Goal: Use online tool/utility: Utilize a website feature to perform a specific function

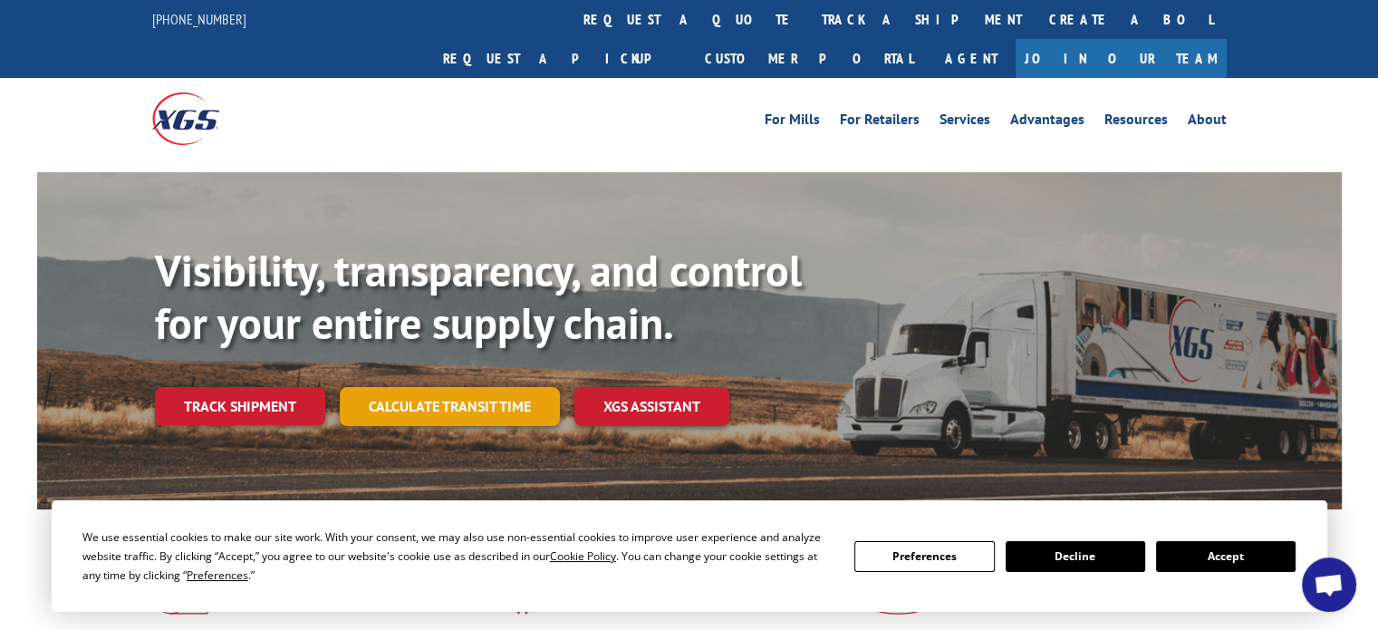
click at [439, 387] on link "Calculate transit time" at bounding box center [450, 406] width 220 height 39
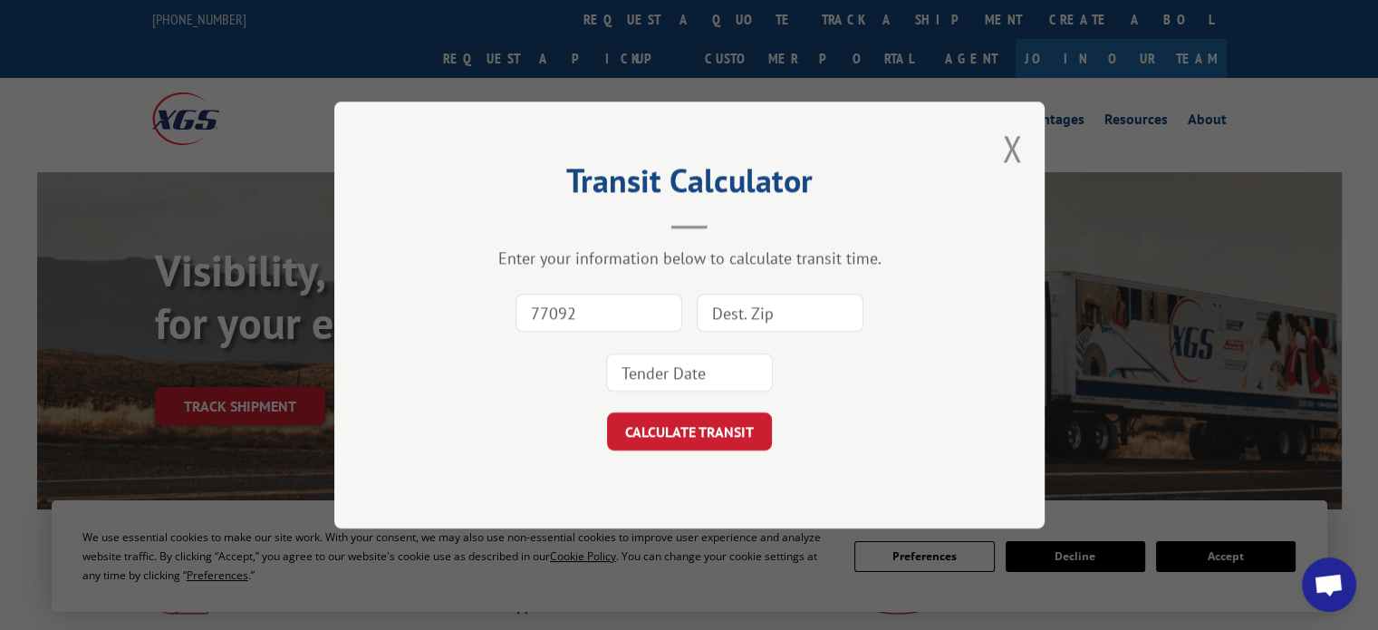
type input "77092"
click at [755, 312] on input at bounding box center [780, 312] width 167 height 38
type input "78130"
click at [717, 367] on input at bounding box center [689, 372] width 167 height 38
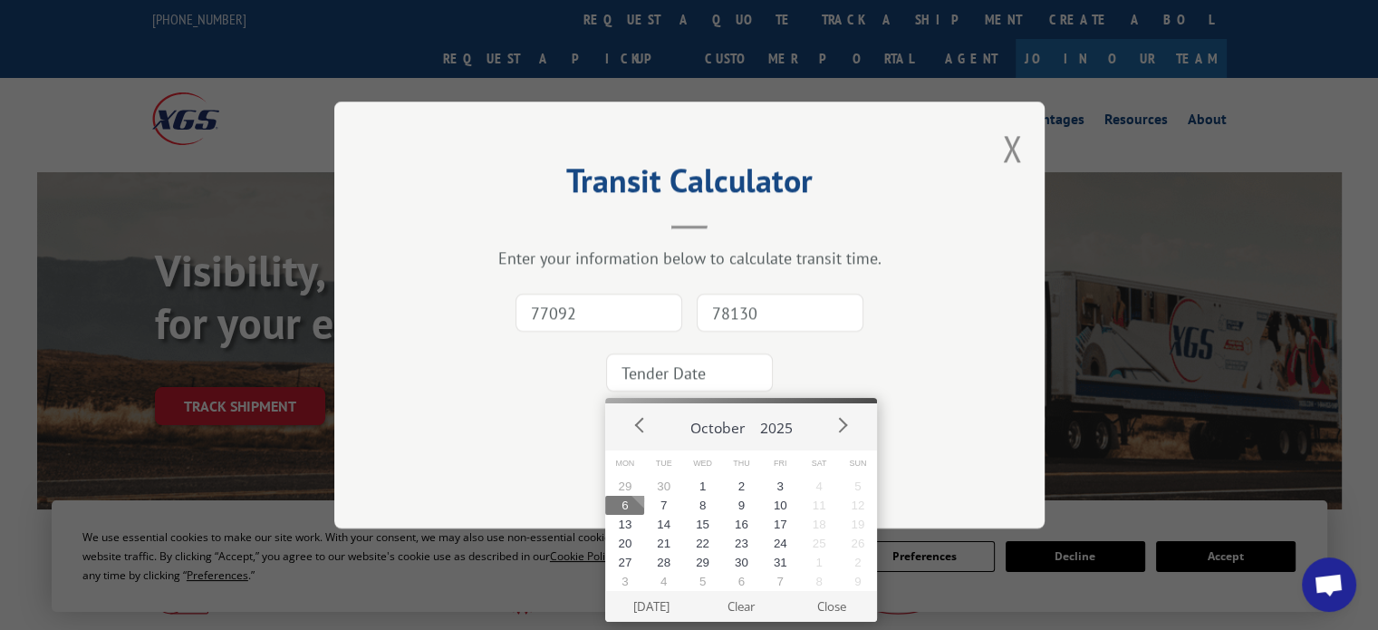
click at [630, 506] on button "6" at bounding box center [624, 504] width 39 height 19
type input "[DATE]"
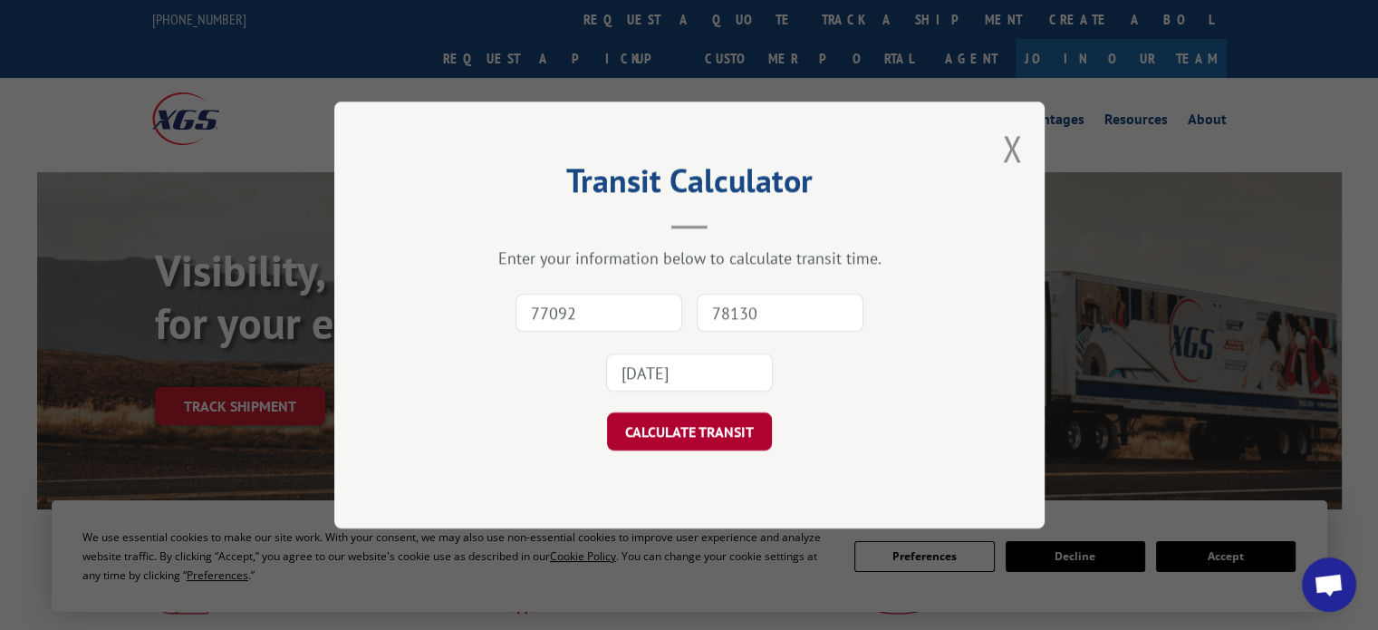
click at [692, 428] on button "CALCULATE TRANSIT" at bounding box center [689, 431] width 165 height 38
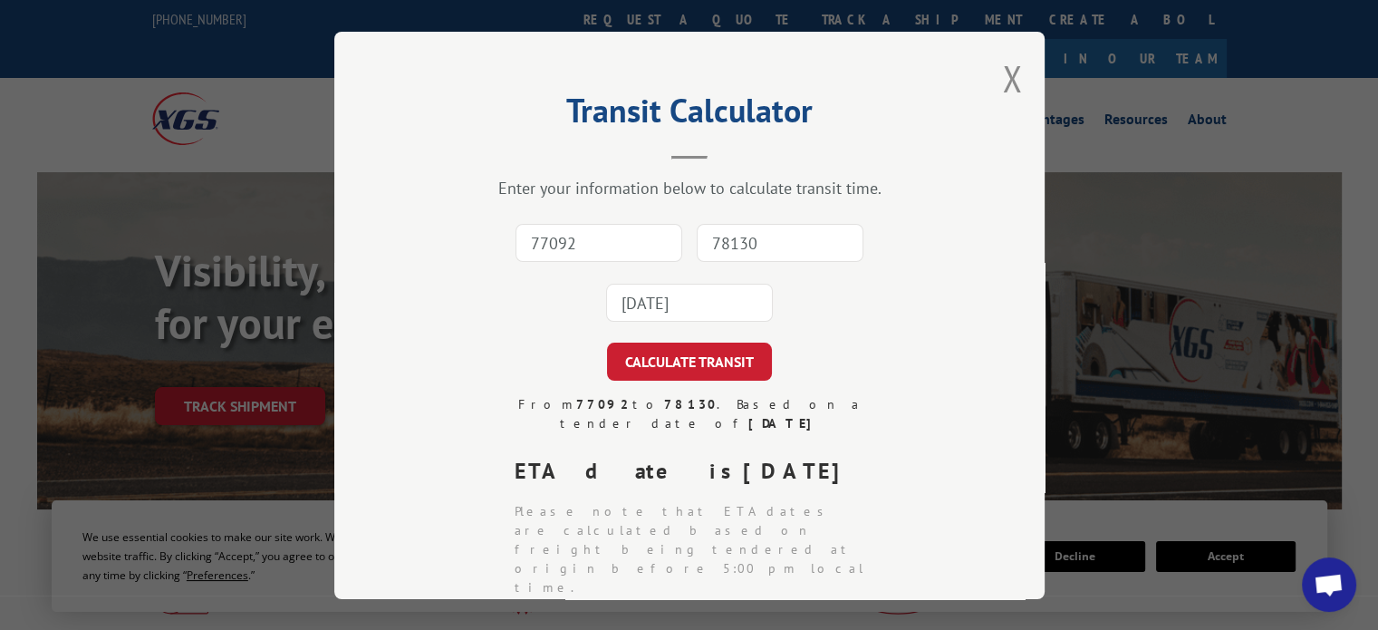
click at [959, 155] on div "Transit Calculator Enter your information below to calculate transit time. 7709…" at bounding box center [689, 315] width 710 height 567
click at [861, 303] on div "77092 78130 [DATE]" at bounding box center [689, 273] width 529 height 120
click at [593, 236] on input "77092" at bounding box center [598, 243] width 167 height 38
click at [976, 151] on div "Transit Calculator Enter your information below to calculate transit time. 7709…" at bounding box center [689, 315] width 710 height 567
click at [865, 307] on div "77092 This field is required 78130 [DATE]" at bounding box center [689, 273] width 529 height 120
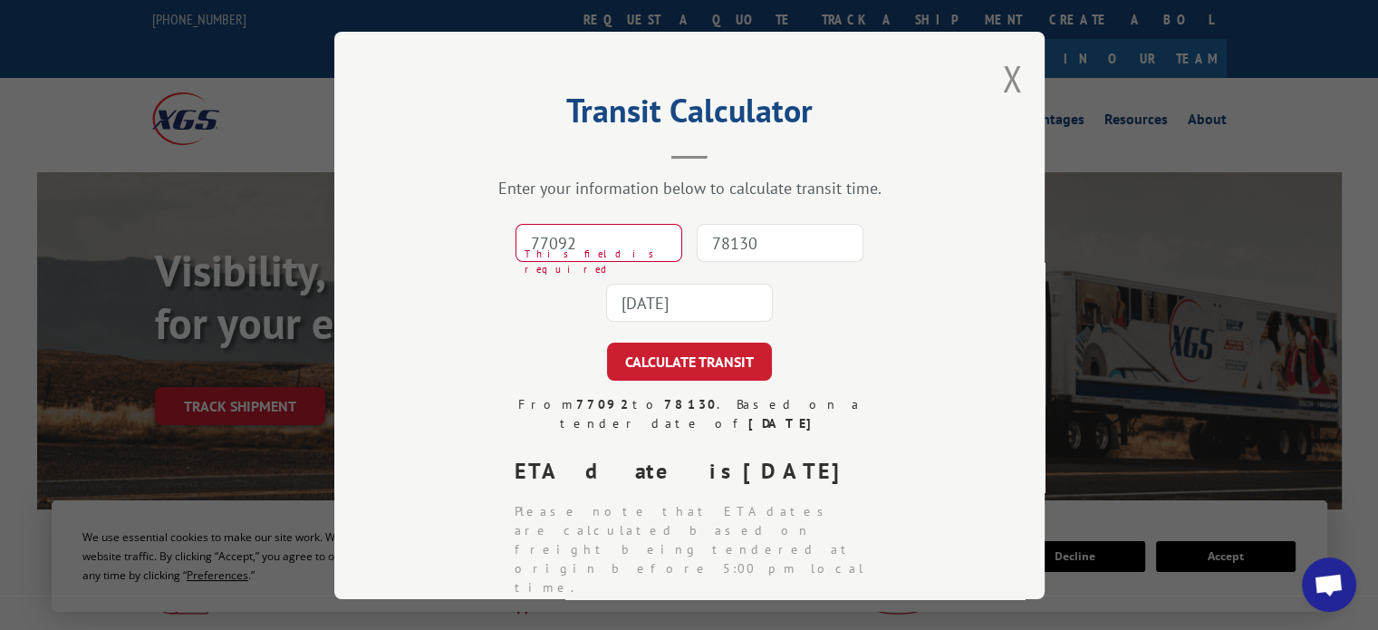
click at [697, 239] on input "78130" at bounding box center [780, 243] width 167 height 38
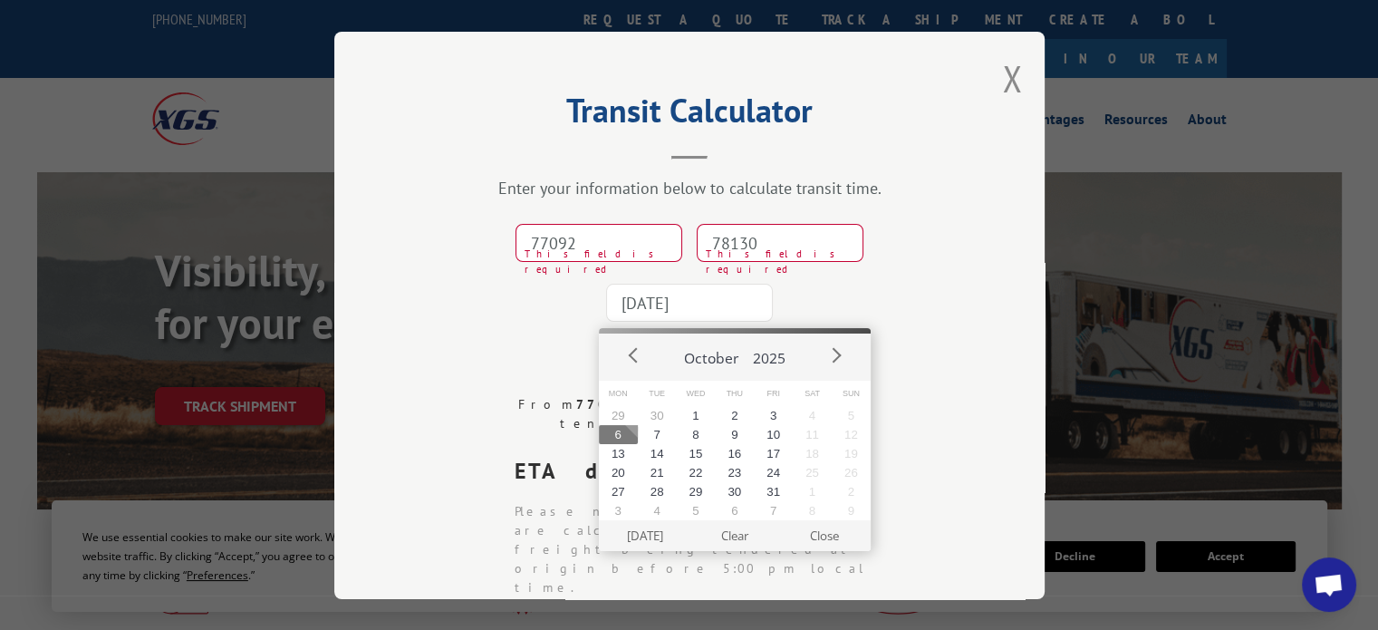
click at [678, 305] on input "[DATE]" at bounding box center [689, 303] width 167 height 38
click at [563, 234] on input "77092" at bounding box center [598, 243] width 167 height 38
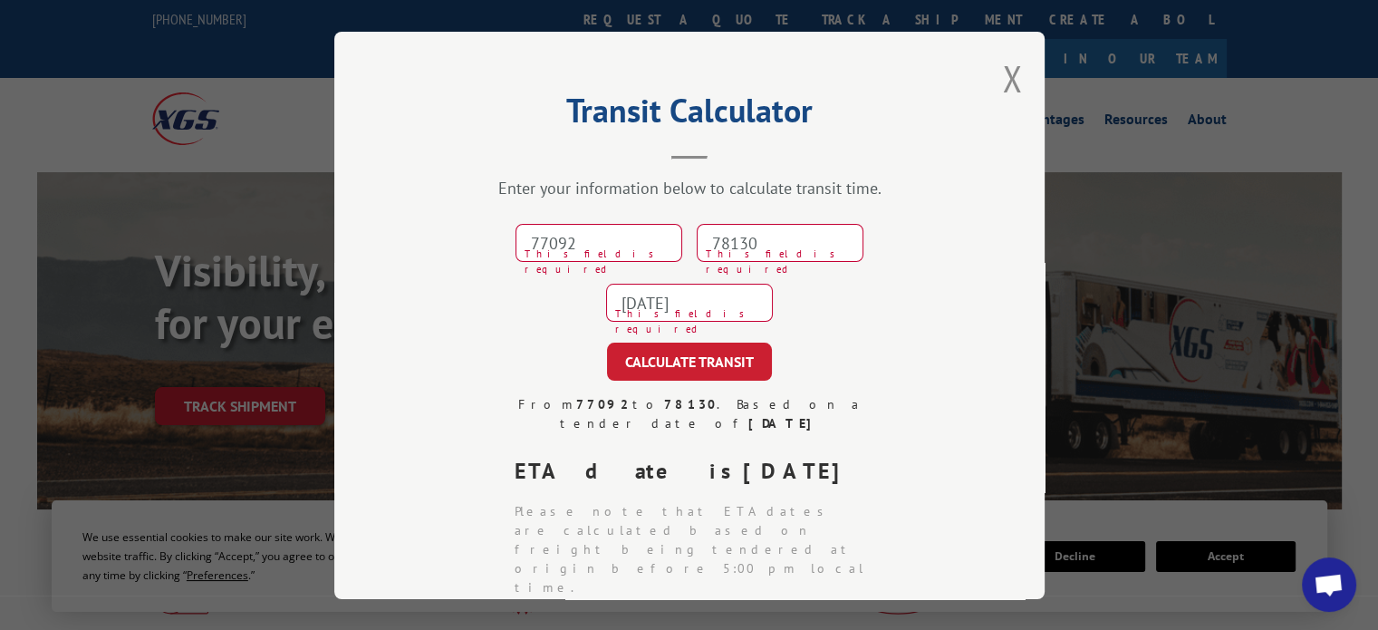
click at [754, 229] on input "78130" at bounding box center [780, 243] width 167 height 38
click at [612, 245] on input "77092" at bounding box center [598, 243] width 167 height 38
click at [1007, 82] on button "Close modal" at bounding box center [1012, 78] width 20 height 48
